Goal: Task Accomplishment & Management: Use online tool/utility

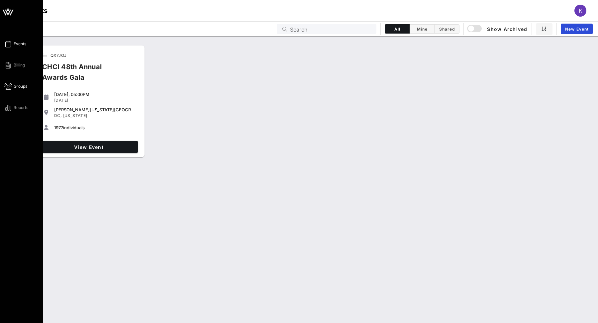
click at [15, 86] on span "Groups" at bounding box center [21, 86] width 14 height 6
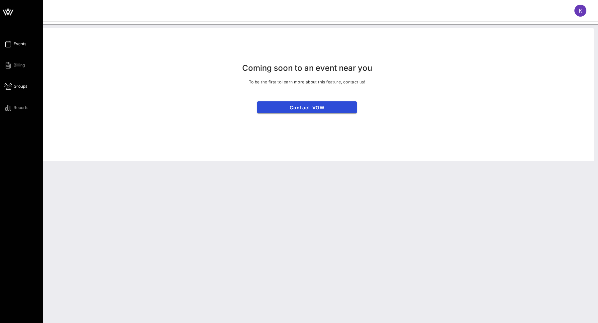
click at [17, 43] on span "Events" at bounding box center [20, 44] width 13 height 6
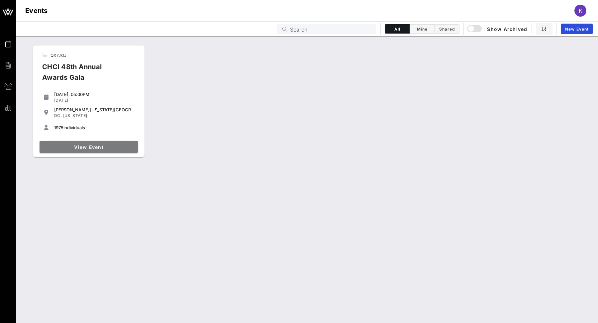
click at [92, 147] on span "View Event" at bounding box center [88, 147] width 93 height 6
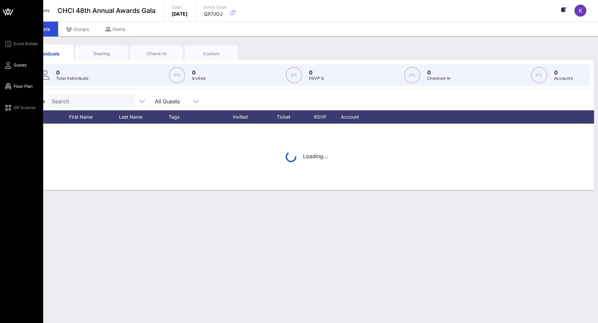
click at [5, 86] on icon at bounding box center [8, 86] width 8 height 1
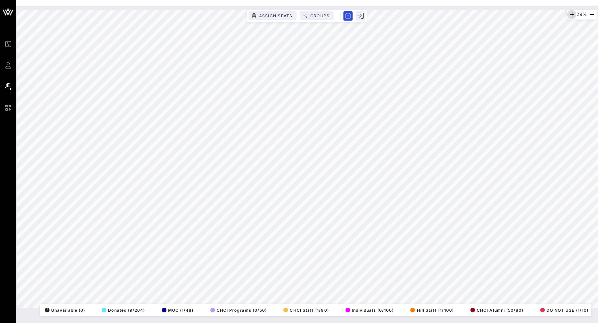
click at [573, 13] on icon "button" at bounding box center [572, 15] width 8 height 8
click at [573, 13] on icon "button" at bounding box center [573, 15] width 8 height 8
click at [573, 13] on icon "button" at bounding box center [572, 15] width 8 height 8
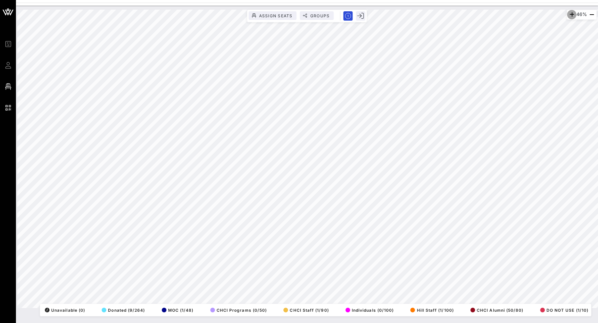
click at [573, 13] on icon "button" at bounding box center [572, 15] width 8 height 8
click at [573, 13] on icon "button" at bounding box center [573, 15] width 8 height 8
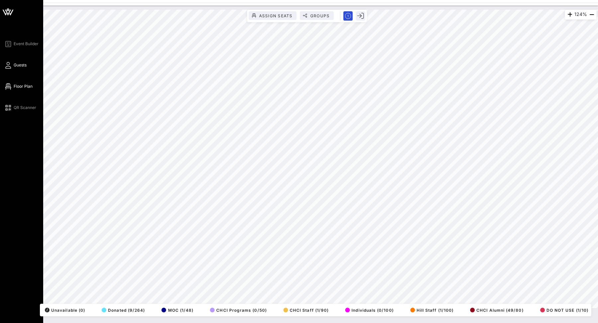
click at [11, 62] on link "Guests" at bounding box center [15, 65] width 23 height 8
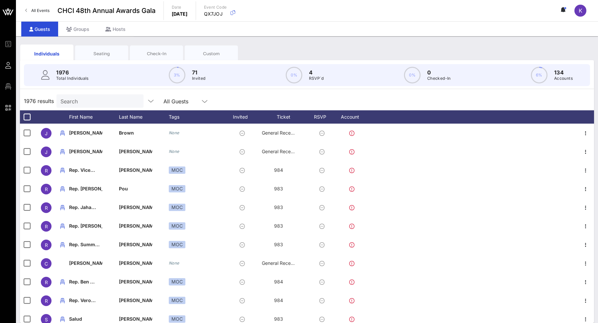
click at [87, 100] on input "Search" at bounding box center [100, 101] width 78 height 9
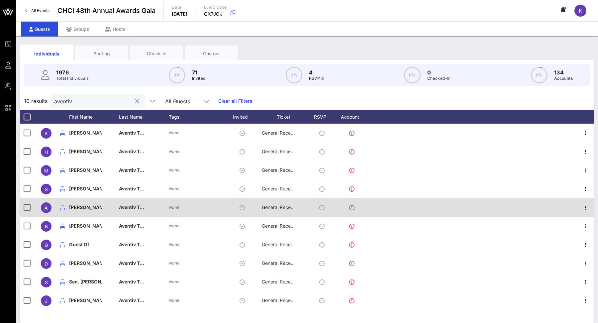
scroll to position [6, 0]
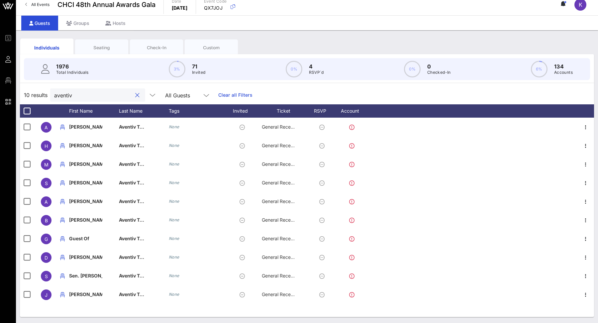
type input "aventiv"
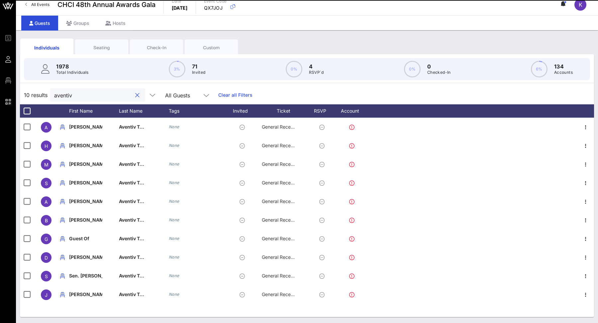
click at [133, 98] on div at bounding box center [137, 95] width 8 height 8
click at [135, 94] on button "clear icon" at bounding box center [137, 95] width 4 height 7
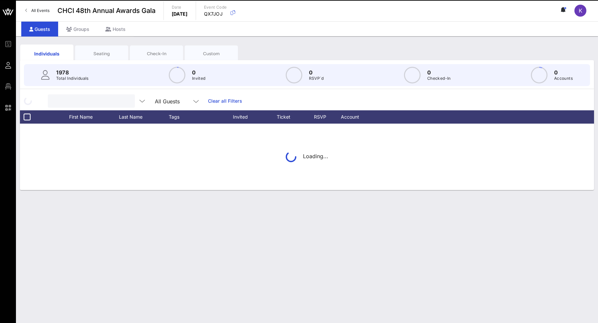
scroll to position [0, 0]
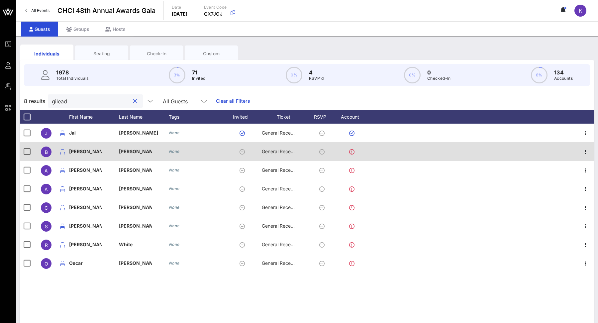
type input "gilead"
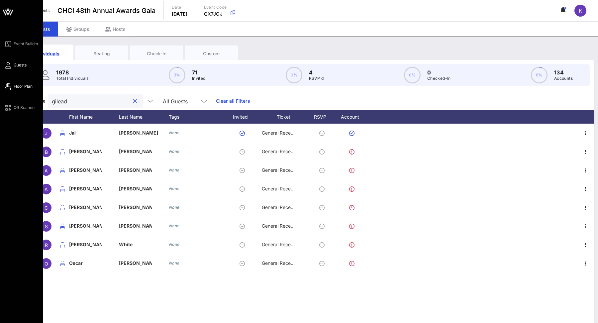
click at [10, 40] on link "Event Builder" at bounding box center [21, 44] width 35 height 8
click at [7, 86] on icon at bounding box center [8, 86] width 8 height 1
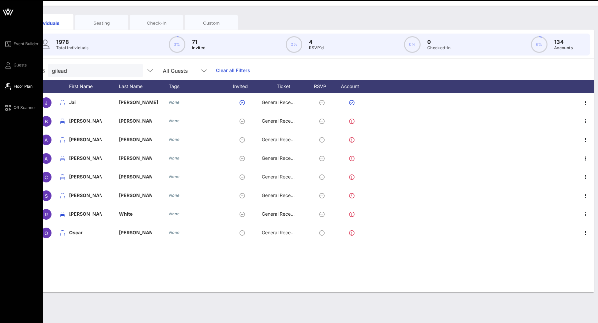
click at [9, 86] on icon at bounding box center [8, 86] width 8 height 1
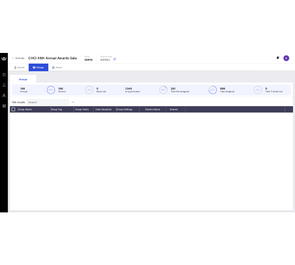
scroll to position [2716, 0]
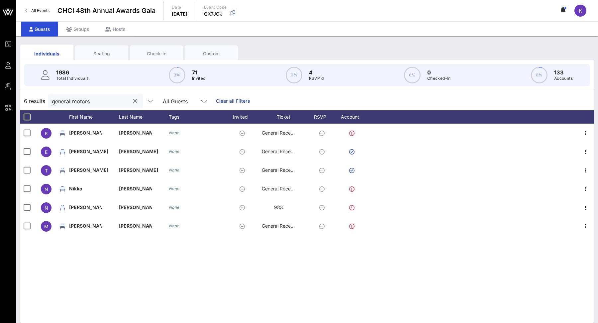
click at [133, 100] on button "clear icon" at bounding box center [135, 101] width 4 height 7
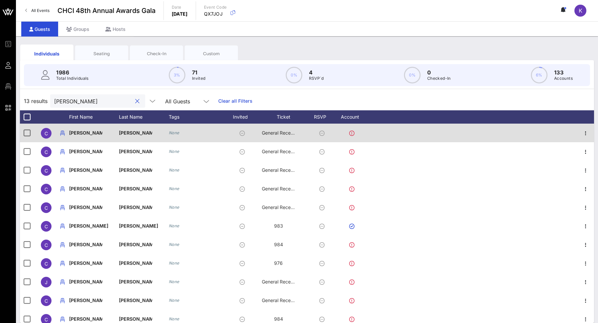
type input "carlos"
click at [352, 133] on icon at bounding box center [351, 133] width 5 height 5
click at [588, 136] on icon "button" at bounding box center [586, 133] width 8 height 8
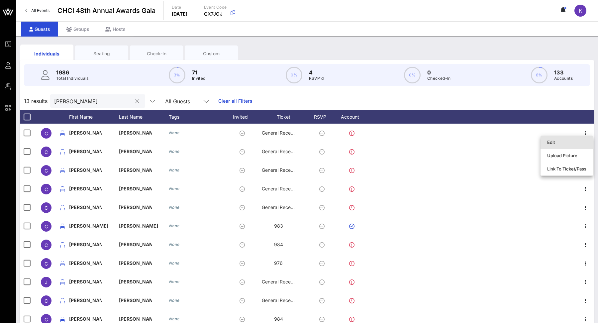
click at [581, 141] on div "Edit" at bounding box center [567, 142] width 39 height 5
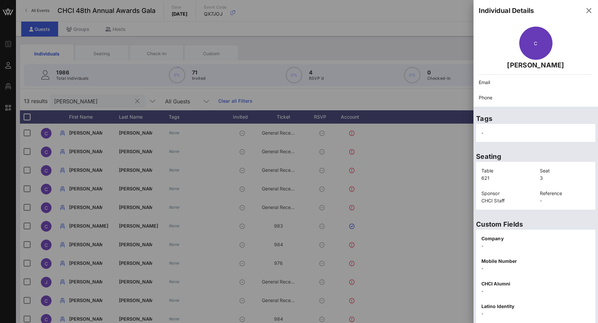
scroll to position [17, 0]
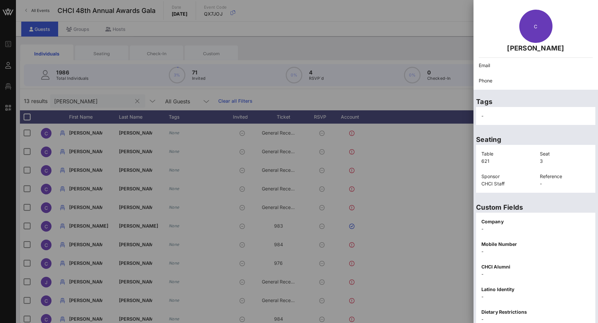
click at [511, 63] on p "Email" at bounding box center [536, 65] width 114 height 7
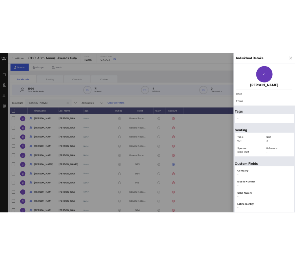
scroll to position [66, 0]
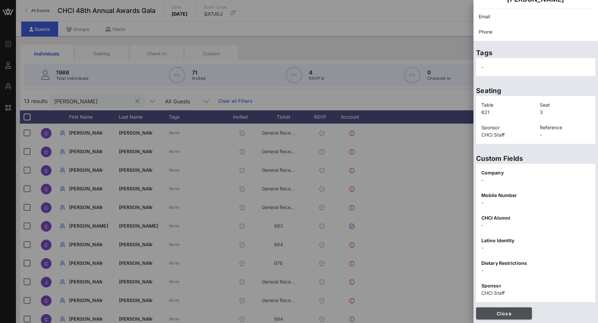
click at [489, 311] on span "Close" at bounding box center [504, 314] width 45 height 6
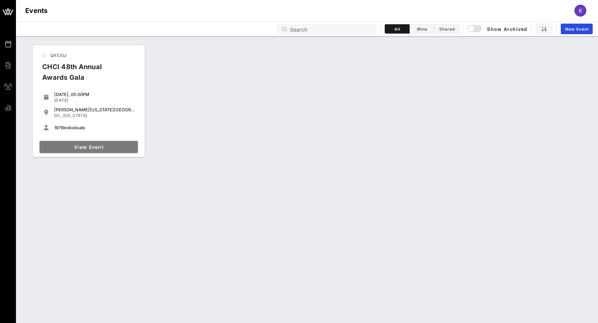
click at [115, 151] on link "View Event" at bounding box center [89, 147] width 98 height 12
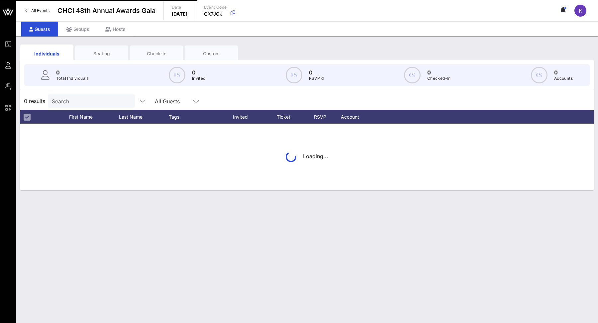
click at [78, 103] on input "Search" at bounding box center [91, 101] width 78 height 9
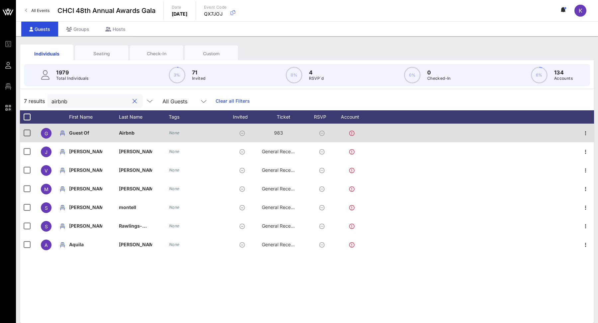
type input "airbnb"
